Goal: Share content: Share content

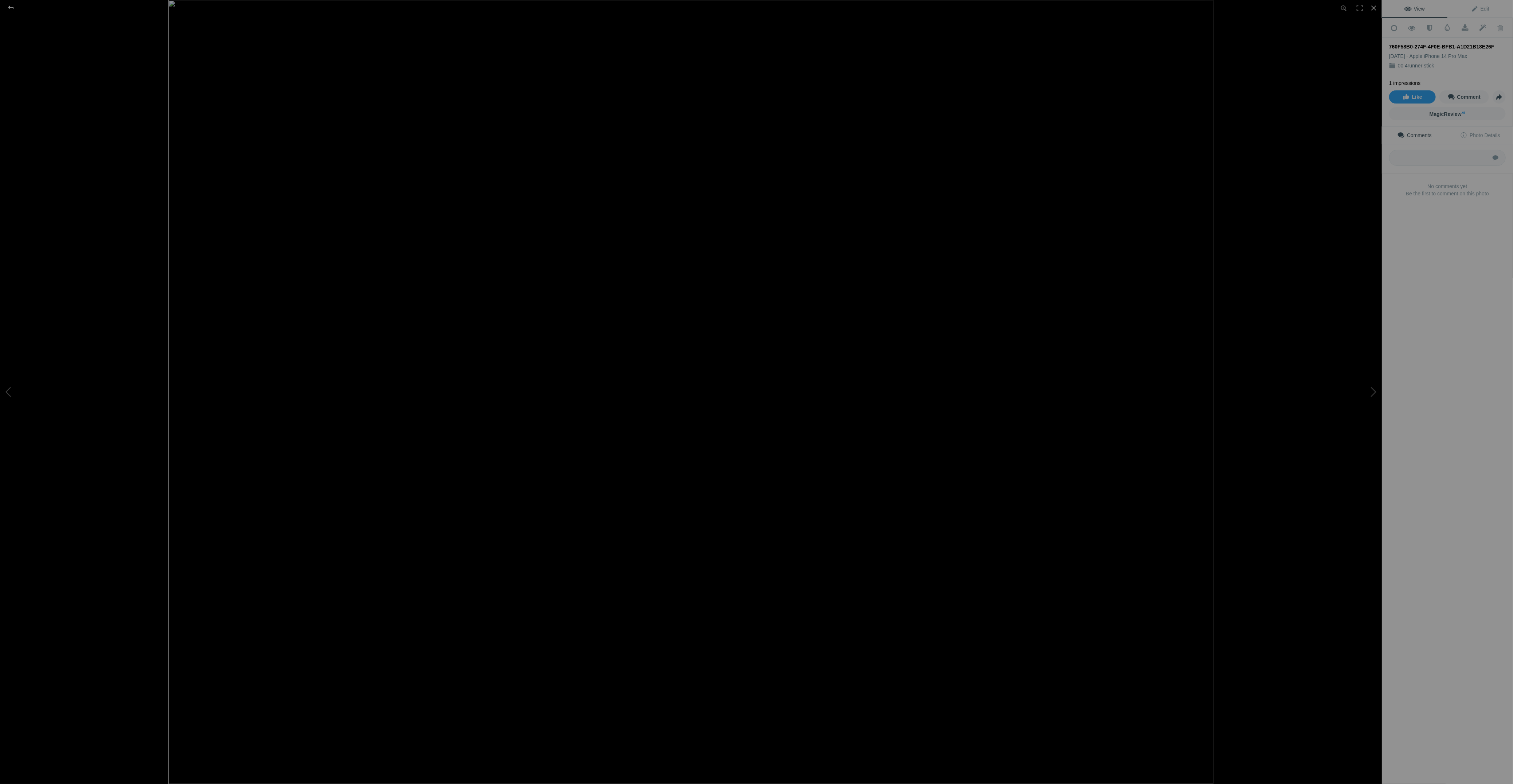
click at [4, 10] on div at bounding box center [11, 7] width 26 height 15
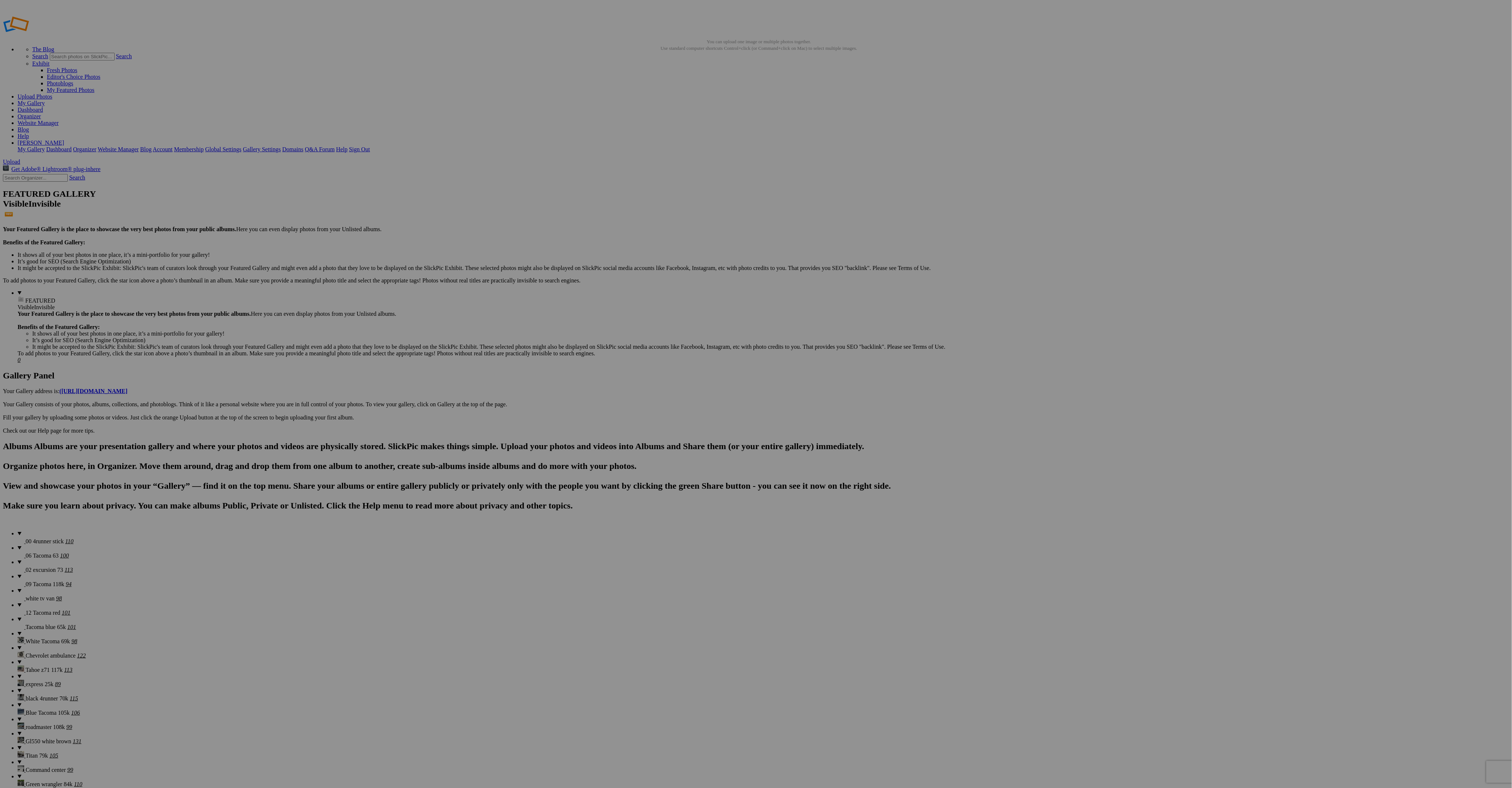
click at [34, 552] on span "06 Tacoma 63" at bounding box center [42, 555] width 33 height 6
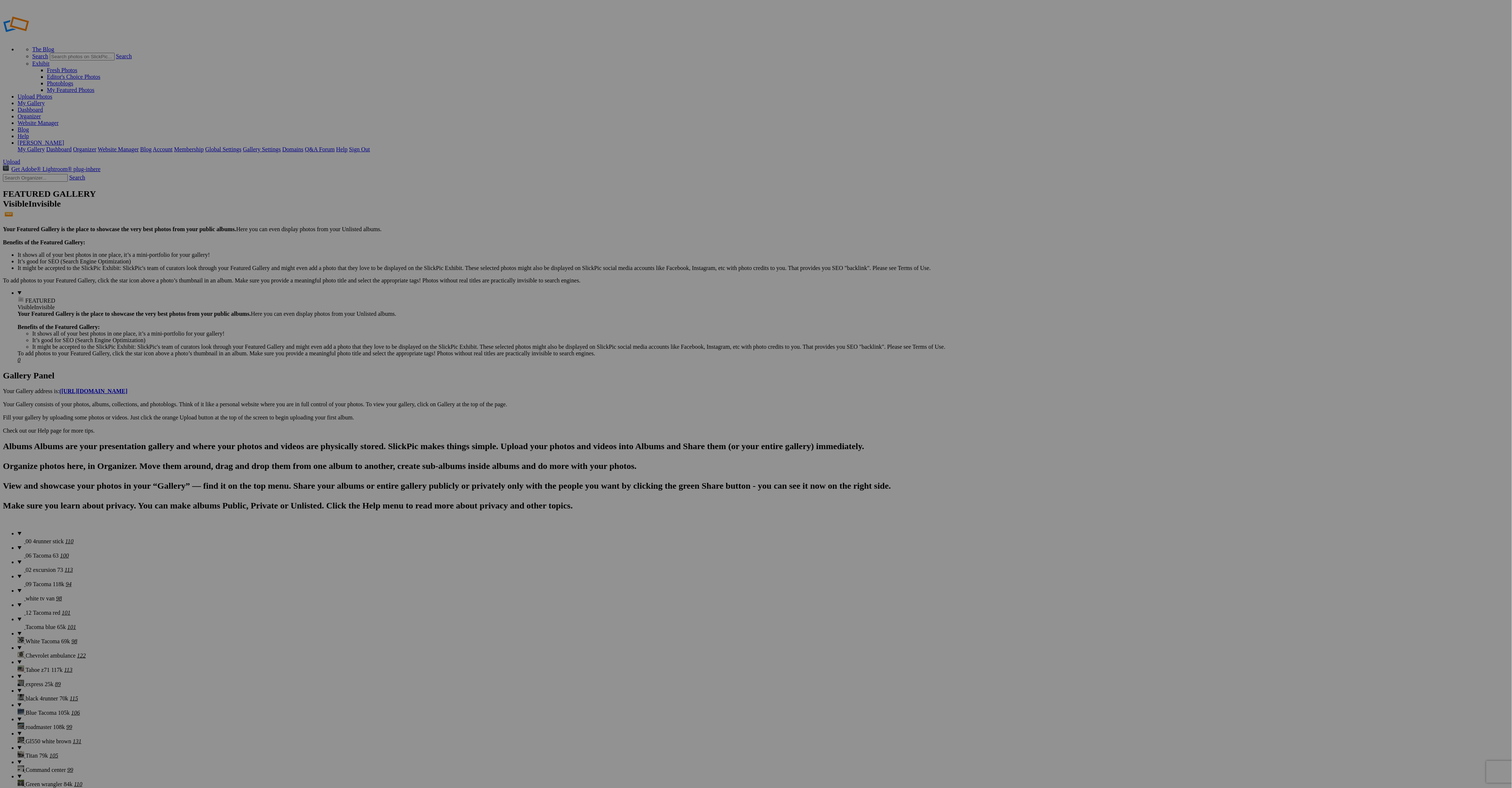
drag, startPoint x: 44, startPoint y: 114, endPoint x: 66, endPoint y: 119, distance: 22.6
click at [44, 581] on span "09 Tacoma 118k" at bounding box center [45, 584] width 39 height 6
click at [50, 601] on details "12 Tacoma red 101" at bounding box center [763, 609] width 1491 height 14
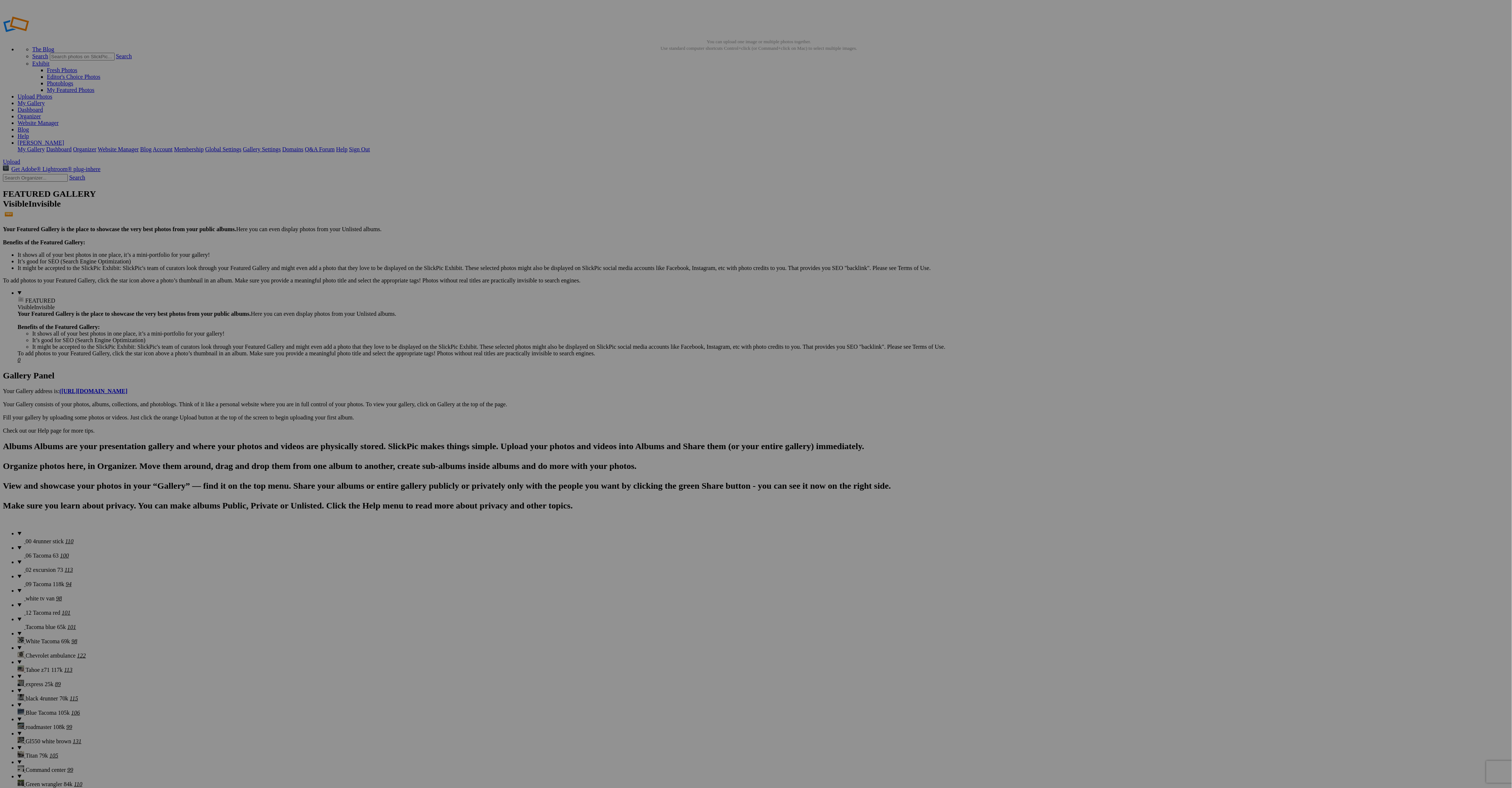
click at [41, 567] on span "02 excursion 73" at bounding box center [44, 570] width 37 height 6
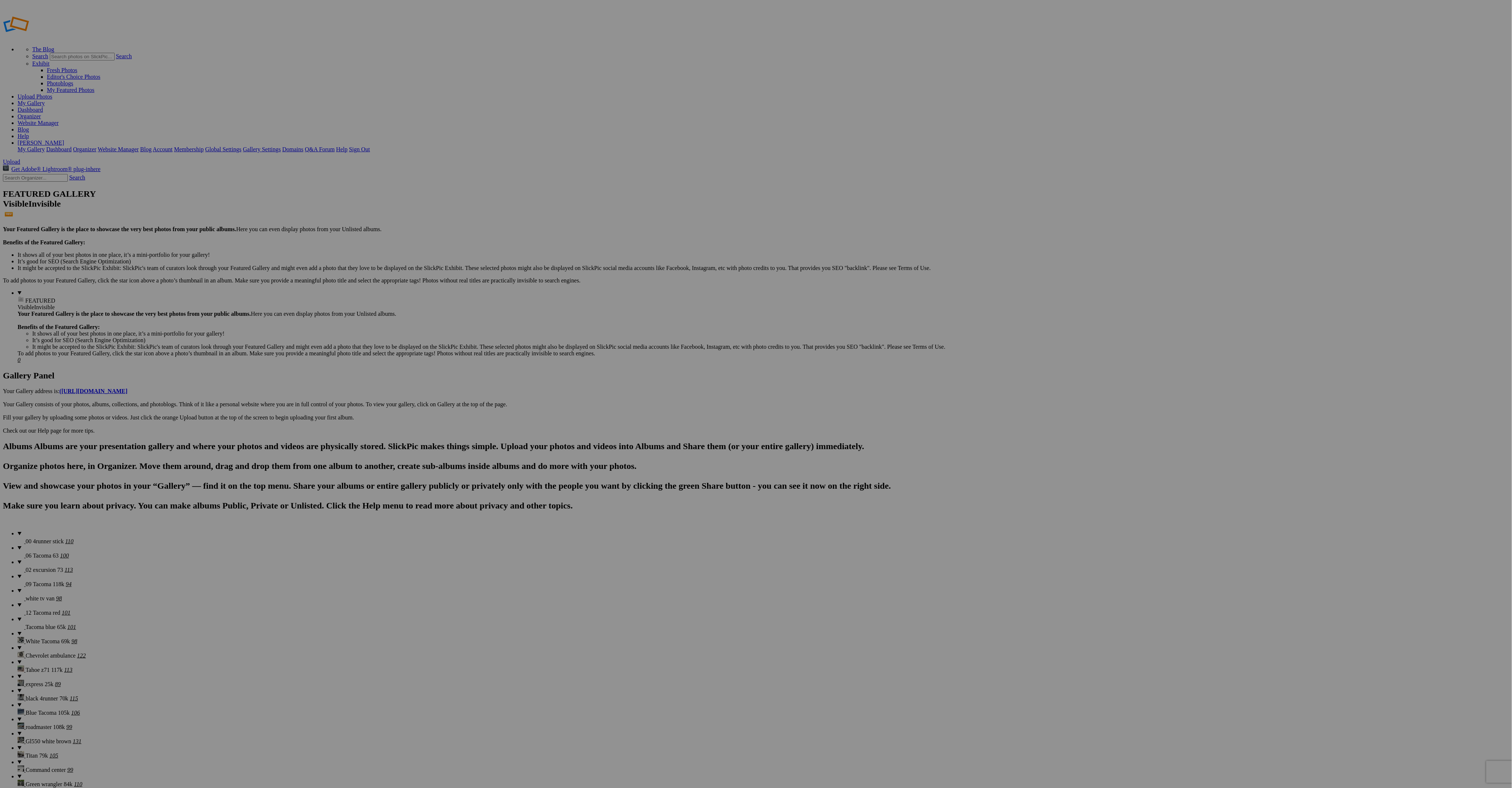
click at [40, 587] on details "white tv van 98" at bounding box center [763, 594] width 1491 height 14
